Goal: Task Accomplishment & Management: Manage account settings

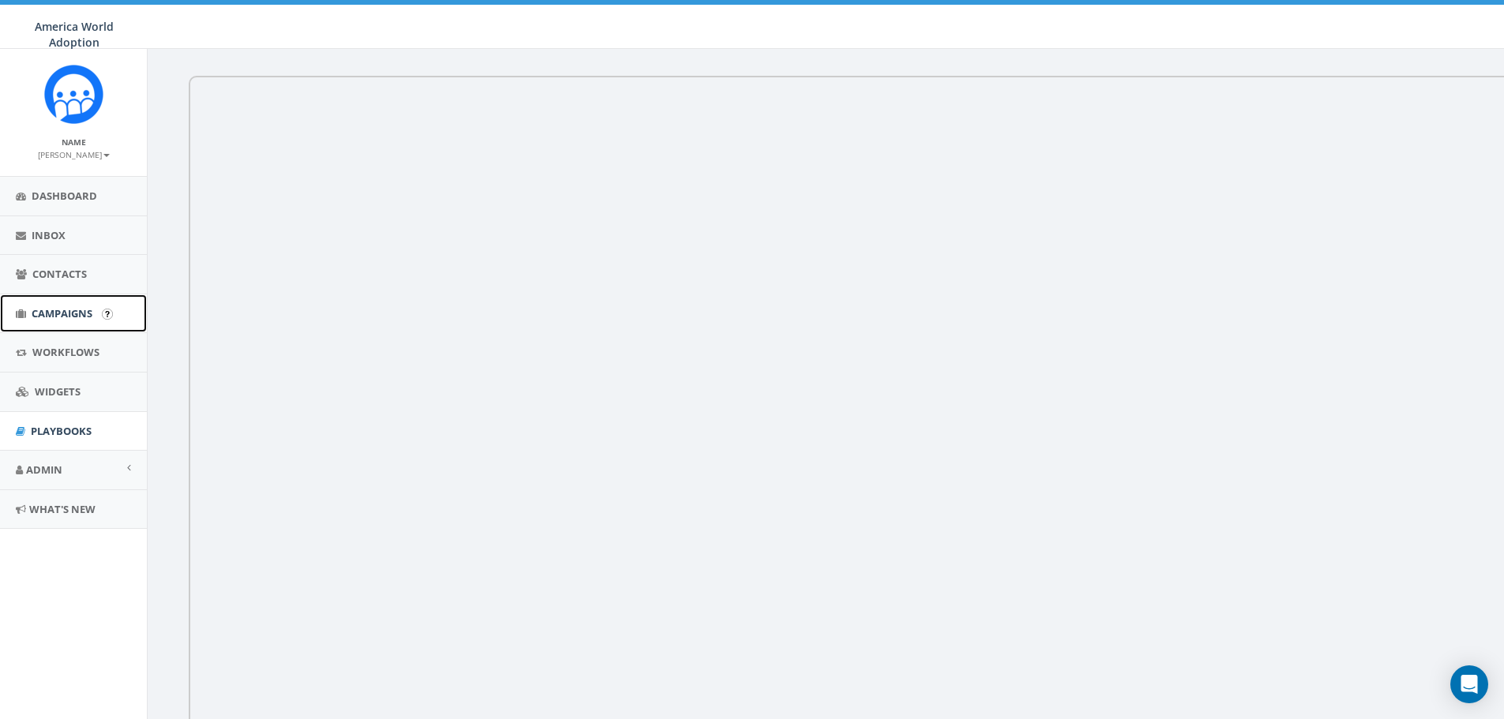
click at [80, 311] on span "Campaigns" at bounding box center [62, 313] width 61 height 14
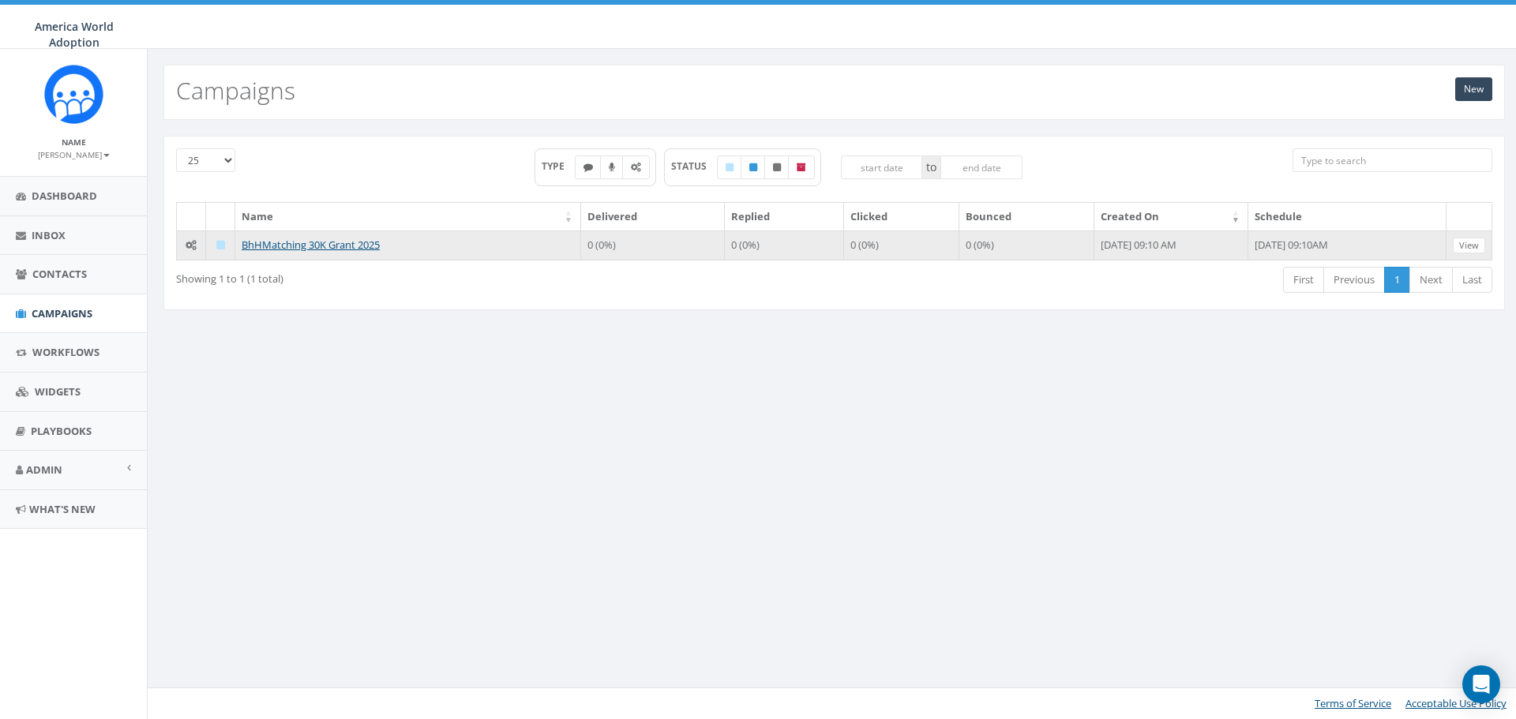
click at [189, 242] on icon at bounding box center [191, 245] width 11 height 10
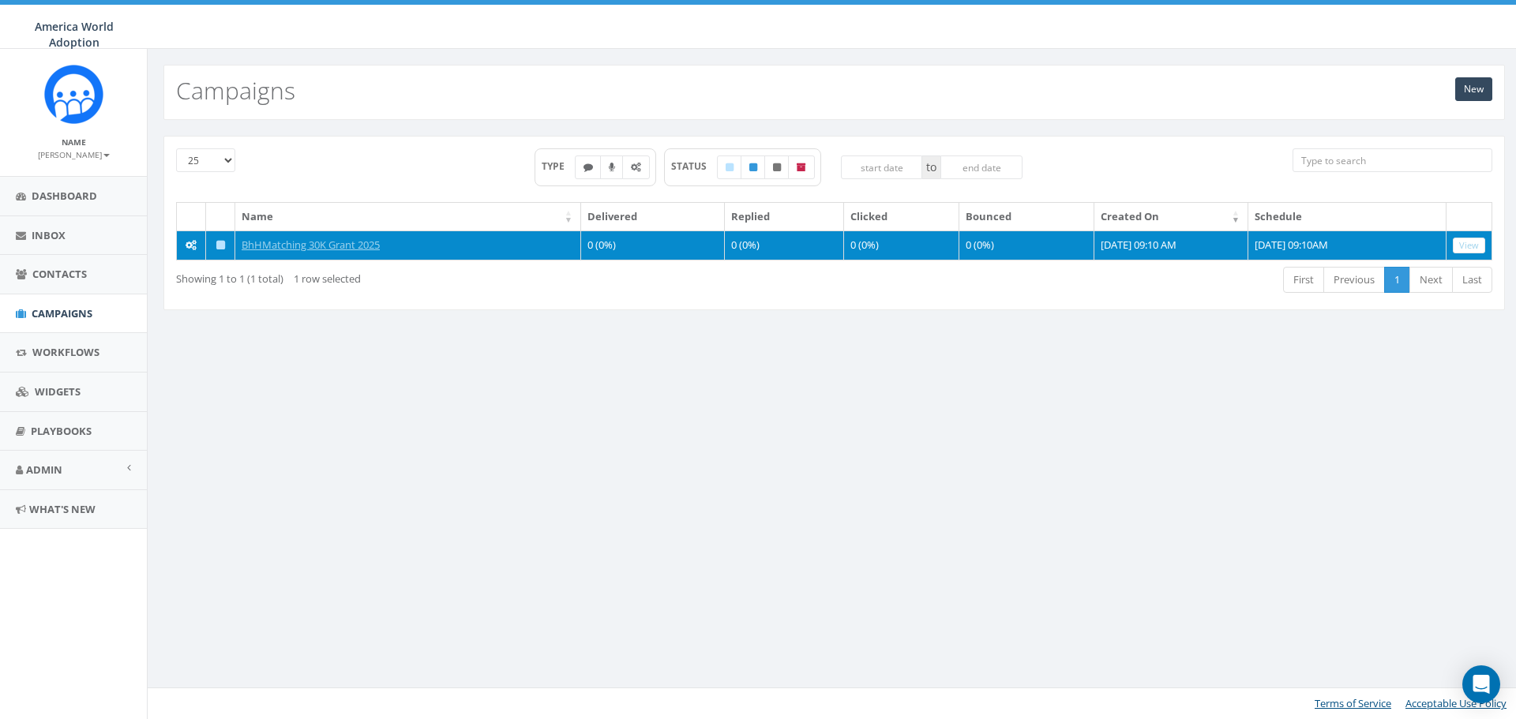
click at [189, 242] on icon at bounding box center [191, 245] width 11 height 10
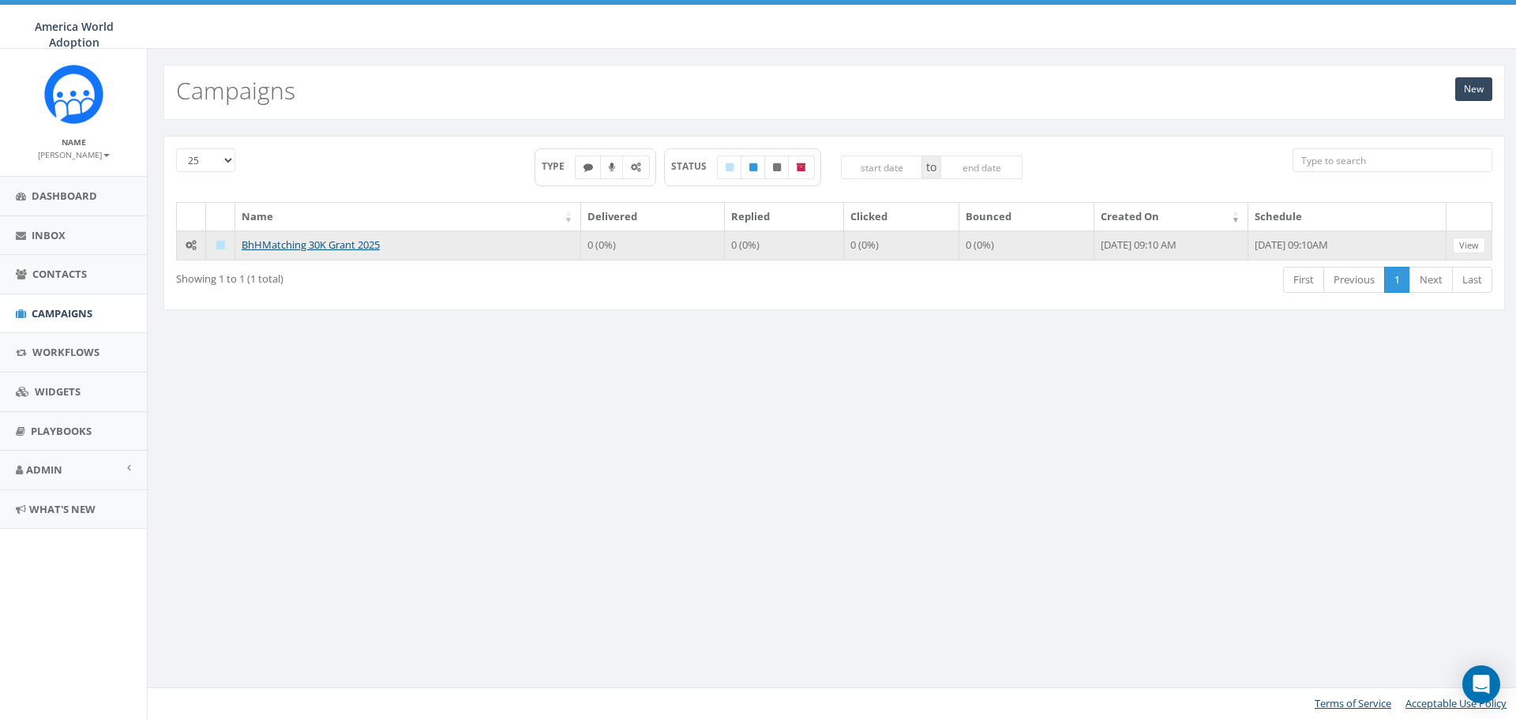
click at [219, 244] on icon at bounding box center [220, 245] width 9 height 10
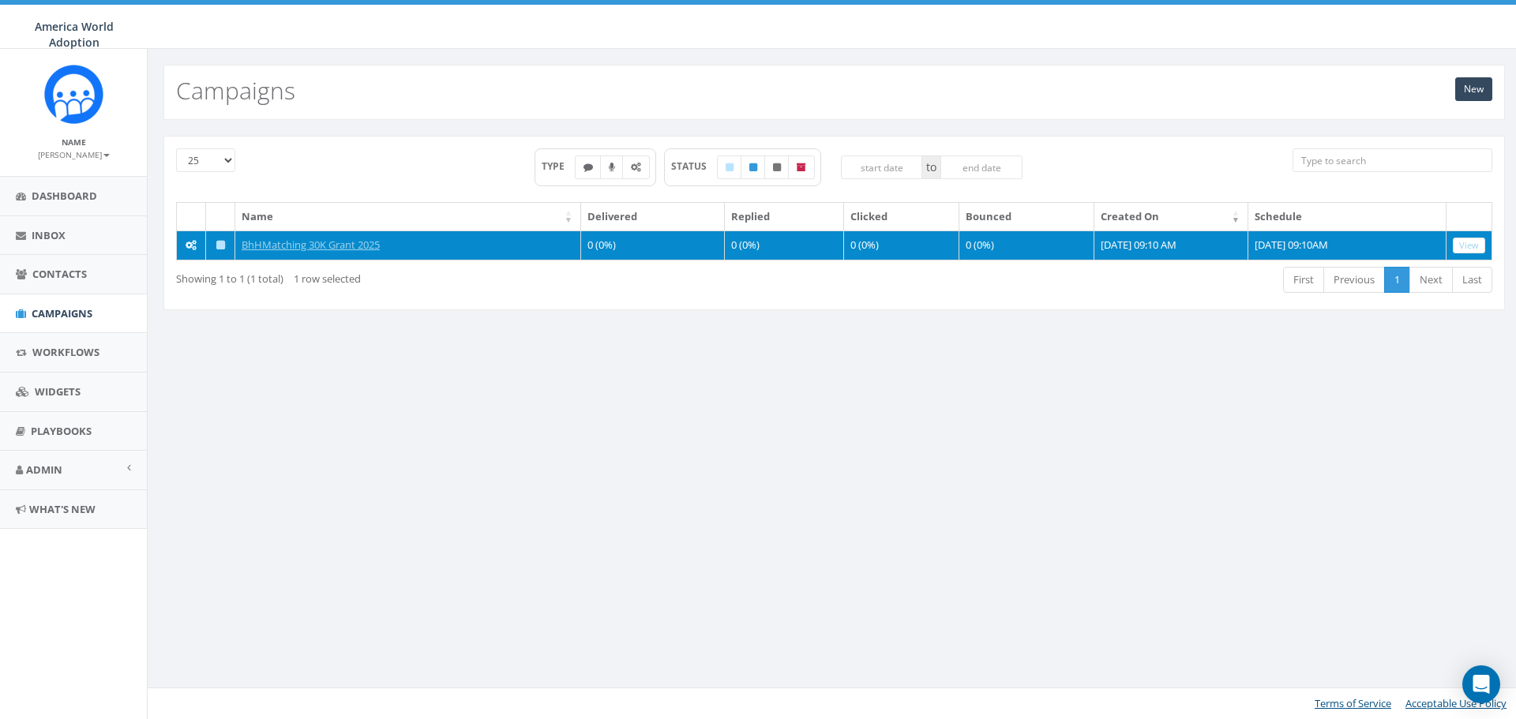
click at [219, 244] on icon at bounding box center [220, 245] width 9 height 10
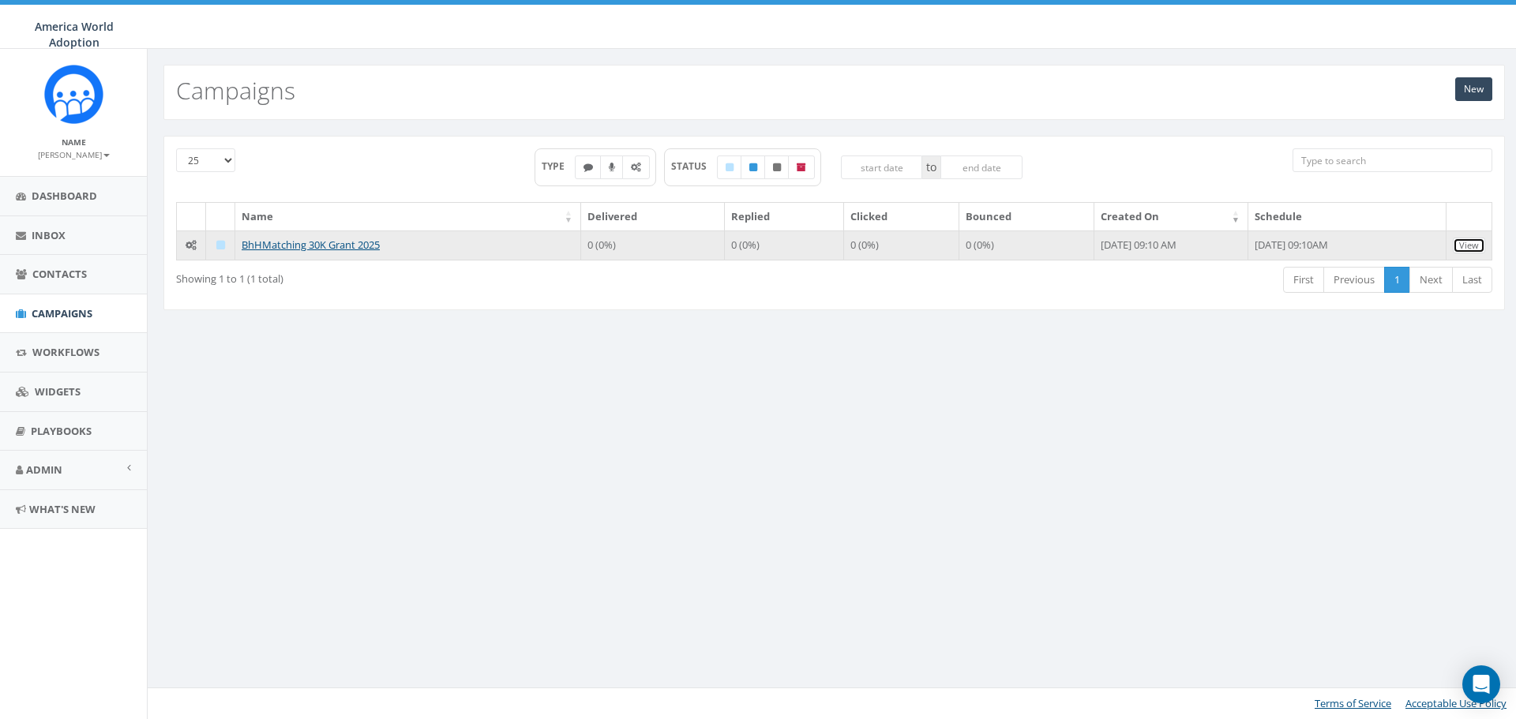
click at [1471, 247] on link "View" at bounding box center [1469, 246] width 32 height 17
